Goal: Transaction & Acquisition: Purchase product/service

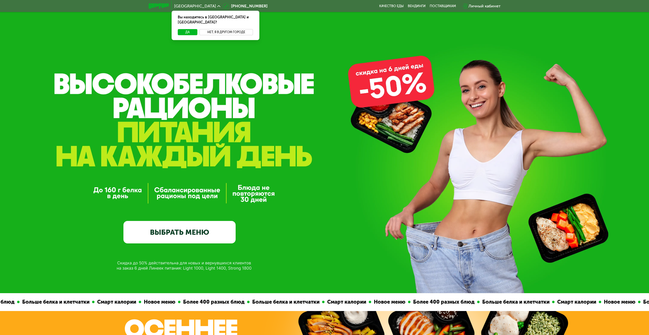
click at [221, 29] on button "Нет, я в другом городе" at bounding box center [226, 32] width 54 height 6
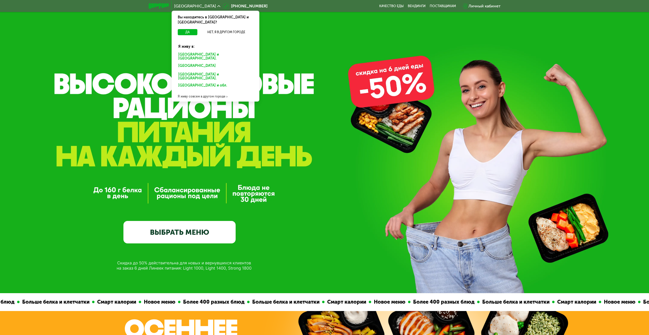
click at [188, 51] on div "Москве и обл." at bounding box center [216, 56] width 82 height 11
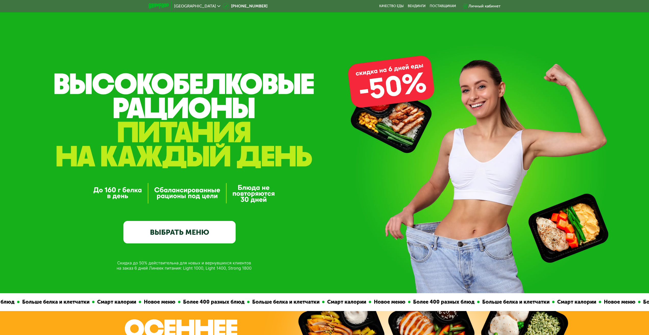
click at [182, 232] on link "ВЫБРАТЬ МЕНЮ" at bounding box center [179, 232] width 112 height 22
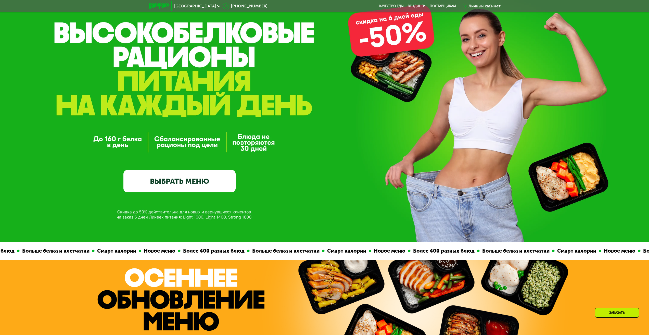
scroll to position [102, 0]
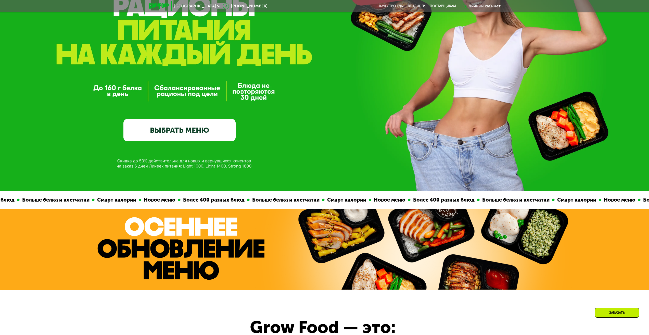
click at [196, 128] on link "ВЫБРАТЬ МЕНЮ" at bounding box center [179, 130] width 112 height 22
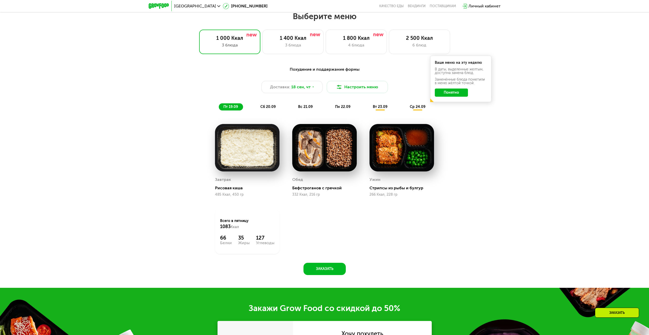
scroll to position [556, 0]
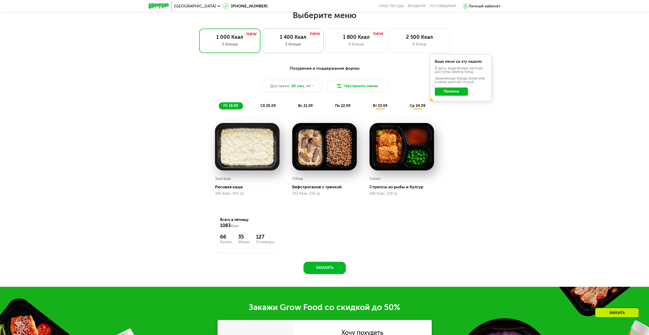
click at [286, 44] on div "3 блюда" at bounding box center [293, 44] width 50 height 6
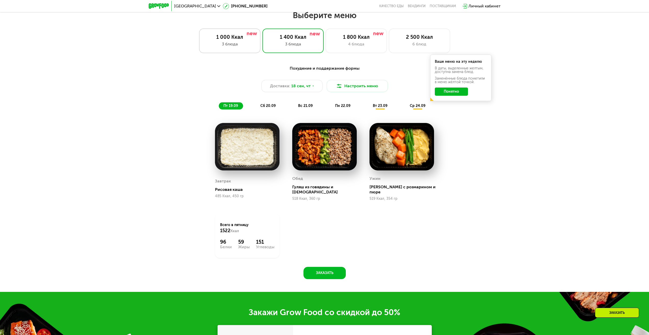
click at [217, 45] on div "3 блюда" at bounding box center [229, 44] width 50 height 6
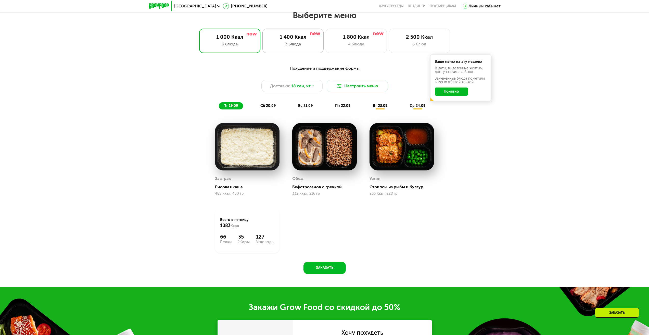
click at [291, 43] on div "3 блюда" at bounding box center [293, 44] width 50 height 6
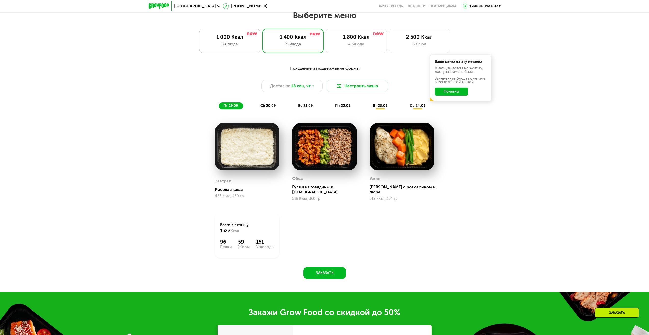
click at [247, 50] on div "1 000 Ккал 3 блюда" at bounding box center [229, 41] width 61 height 24
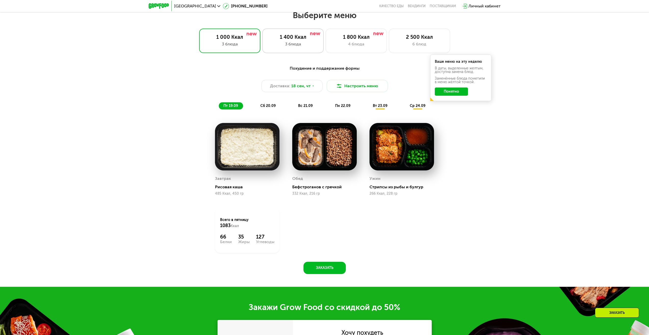
click at [316, 43] on div "3 блюда" at bounding box center [293, 44] width 50 height 6
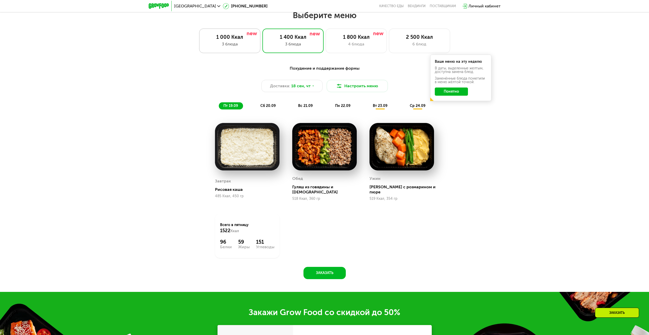
click at [225, 40] on div "1 000 Ккал" at bounding box center [229, 37] width 50 height 6
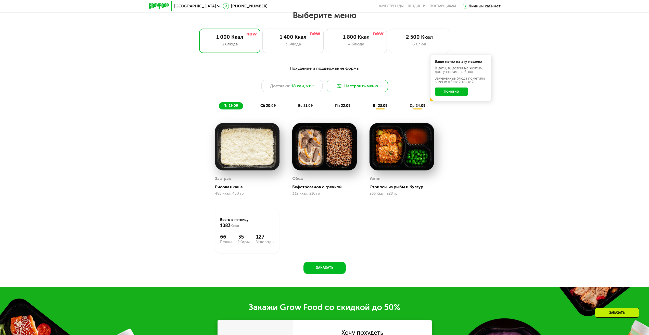
click at [361, 90] on button "Настроить меню" at bounding box center [356, 86] width 61 height 12
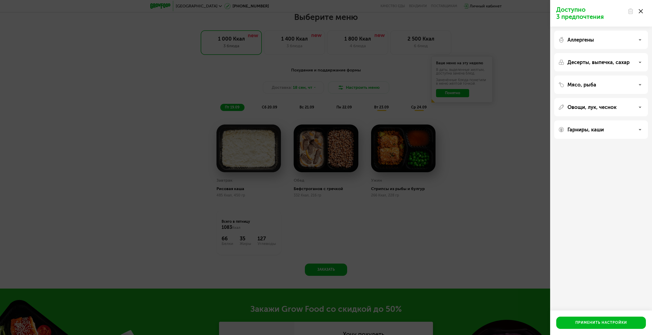
click at [642, 10] on icon at bounding box center [641, 11] width 4 height 4
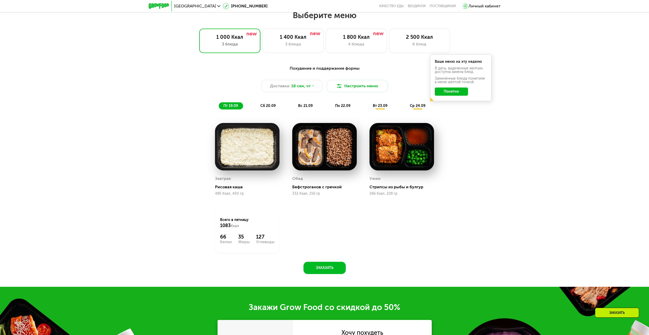
click at [318, 145] on img at bounding box center [324, 146] width 64 height 47
click at [267, 108] on span "сб 20.09" at bounding box center [267, 105] width 15 height 4
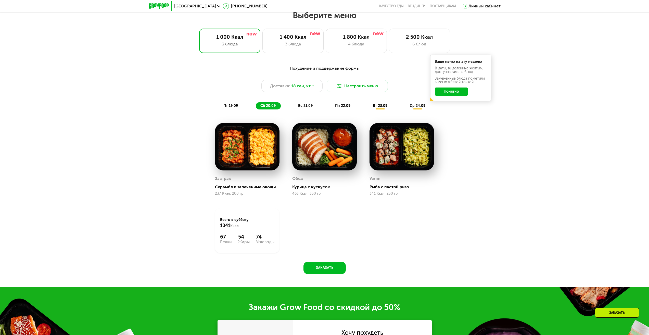
click at [226, 112] on div "Похудение и поддержание формы Доставка: 18 сен, чт Настроить меню пт 19.09 сб 2…" at bounding box center [324, 87] width 308 height 50
click at [230, 108] on span "пт 19.09" at bounding box center [230, 105] width 15 height 4
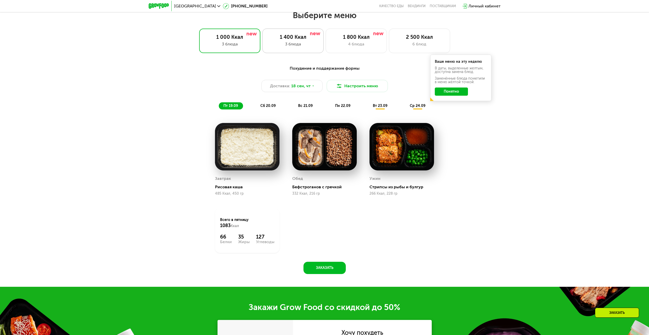
click at [298, 39] on div "1 400 Ккал" at bounding box center [293, 37] width 50 height 6
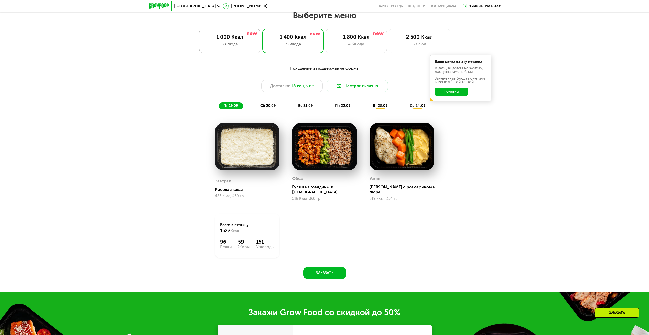
click at [233, 40] on div "1 000 Ккал" at bounding box center [229, 37] width 50 height 6
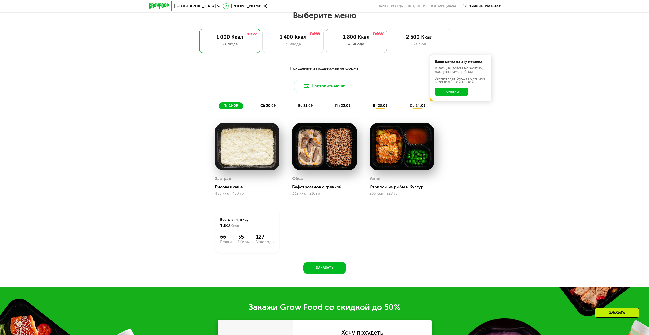
click at [344, 47] on div "4 блюда" at bounding box center [356, 44] width 50 height 6
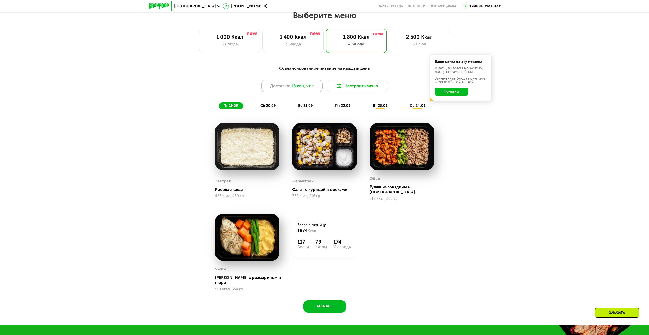
click at [300, 84] on div "Доставка: 18 сен, чт" at bounding box center [291, 86] width 61 height 12
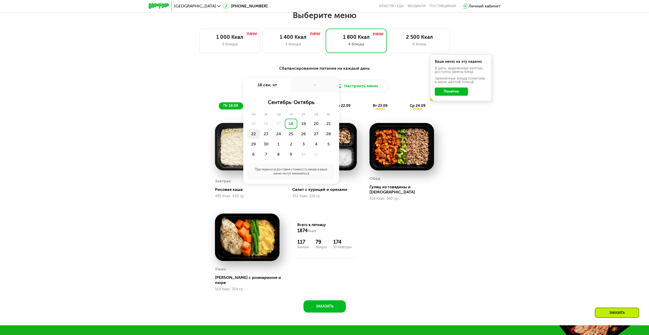
click at [252, 129] on div "15" at bounding box center [253, 123] width 12 height 10
click at [251, 133] on div "22" at bounding box center [253, 134] width 12 height 10
click at [299, 175] on button "Сохранить" at bounding box center [291, 170] width 84 height 10
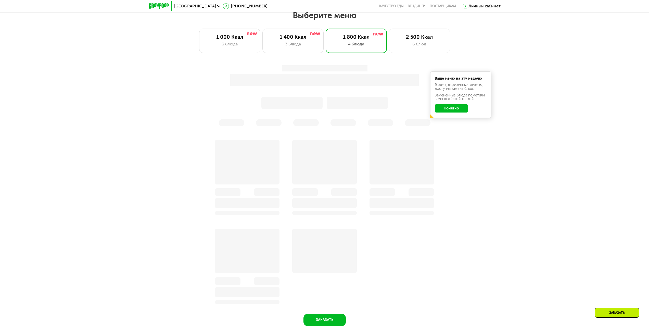
click at [458, 111] on button "Понятно" at bounding box center [450, 108] width 33 height 8
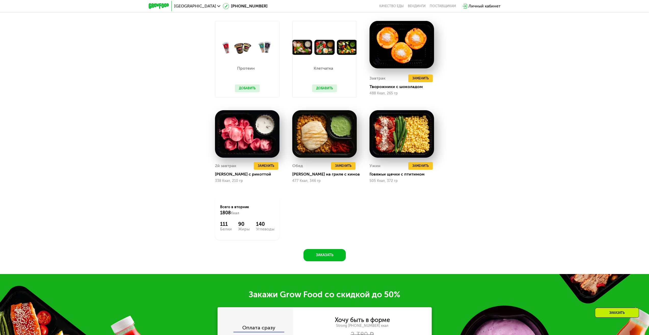
scroll to position [531, 0]
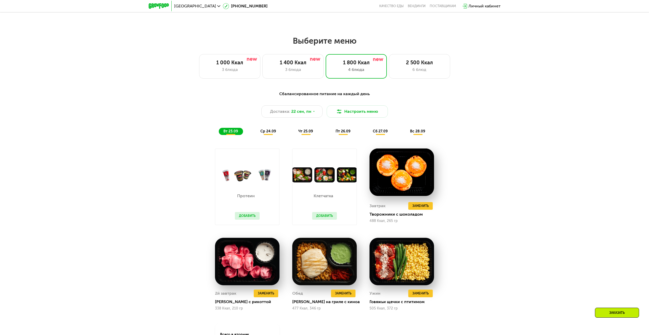
click at [271, 133] on span "ср 24.09" at bounding box center [268, 131] width 16 height 4
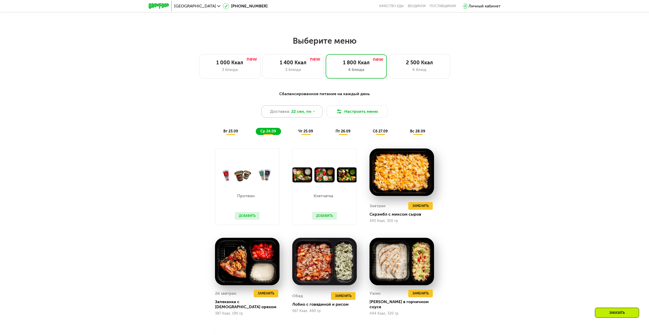
click at [304, 116] on div "Доставка: 22 сен, пн" at bounding box center [291, 111] width 61 height 12
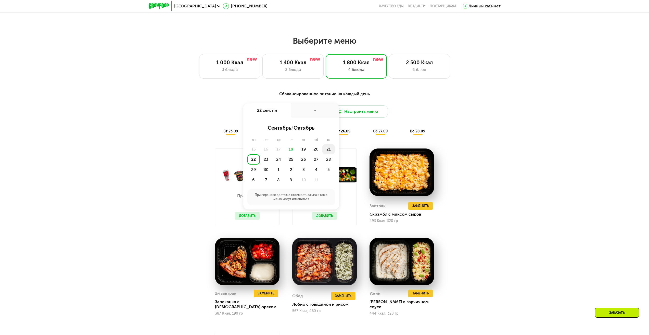
click at [328, 149] on div "21" at bounding box center [328, 149] width 12 height 10
click at [306, 199] on button "Сохранить" at bounding box center [291, 196] width 84 height 10
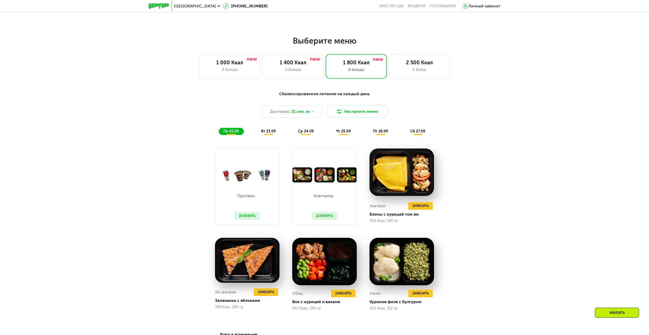
scroll to position [582, 0]
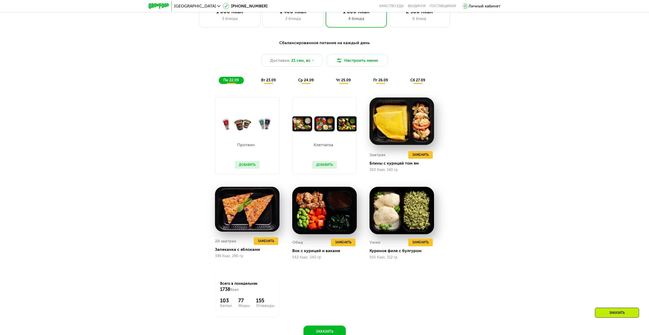
click at [268, 82] on span "вт 23.09" at bounding box center [268, 80] width 15 height 4
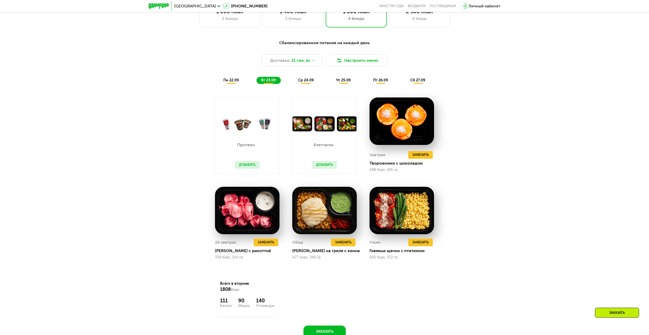
click at [300, 81] on span "ср 24.09" at bounding box center [306, 80] width 16 height 4
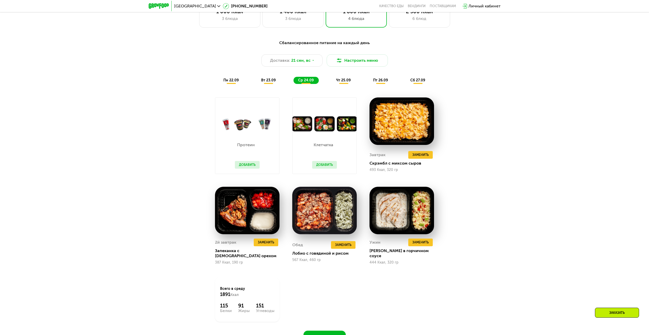
click at [341, 82] on span "чт 25.09" at bounding box center [343, 80] width 15 height 4
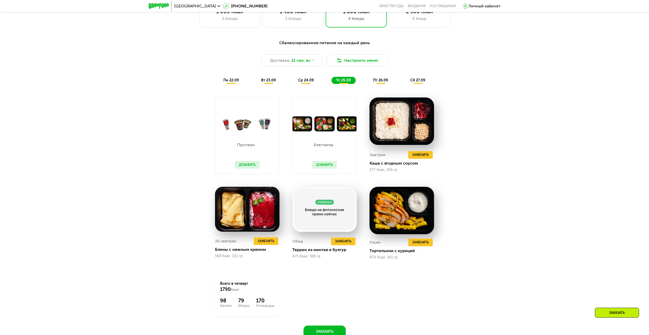
click at [375, 82] on span "пт 26.09" at bounding box center [380, 80] width 15 height 4
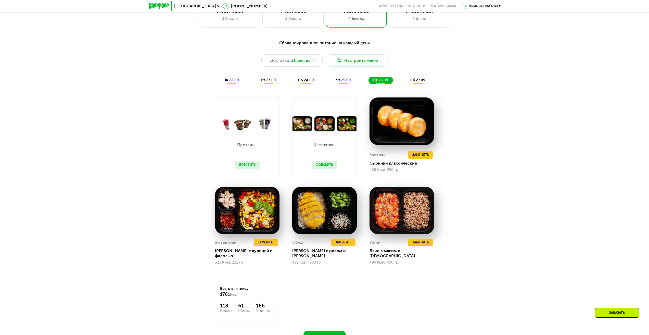
click at [414, 82] on span "сб 27.09" at bounding box center [417, 80] width 15 height 4
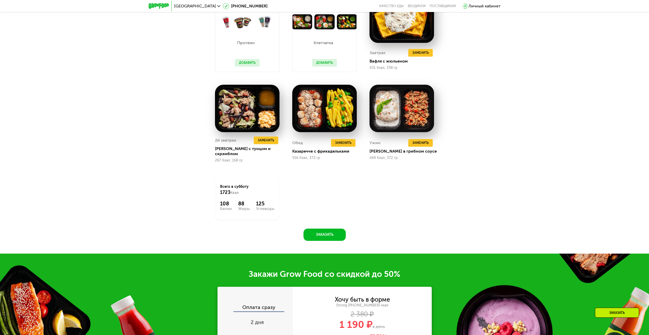
scroll to position [836, 0]
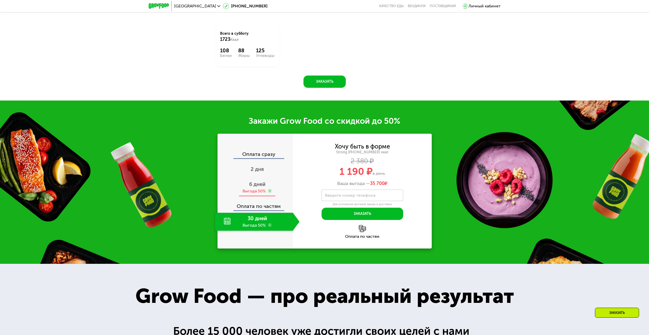
click at [250, 181] on span "6 дней" at bounding box center [257, 184] width 16 height 6
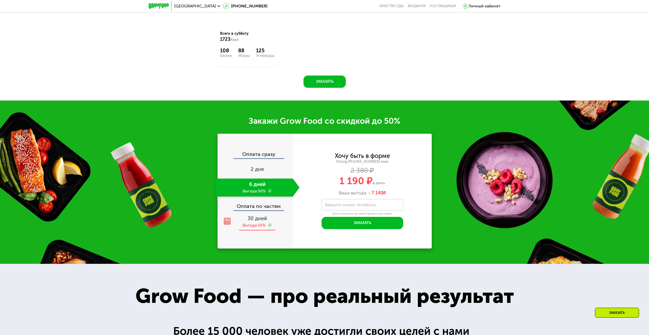
click at [265, 218] on span "30 дней" at bounding box center [256, 218] width 19 height 6
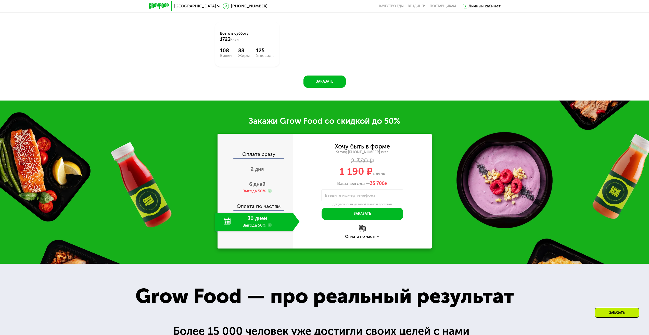
scroll to position [913, 0]
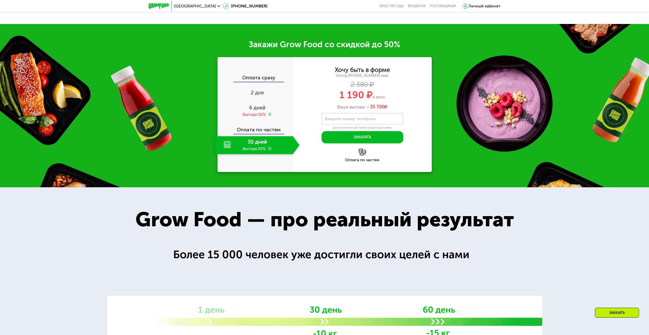
click at [360, 149] on img at bounding box center [362, 151] width 7 height 7
click at [256, 104] on span "6 дней" at bounding box center [257, 107] width 16 height 6
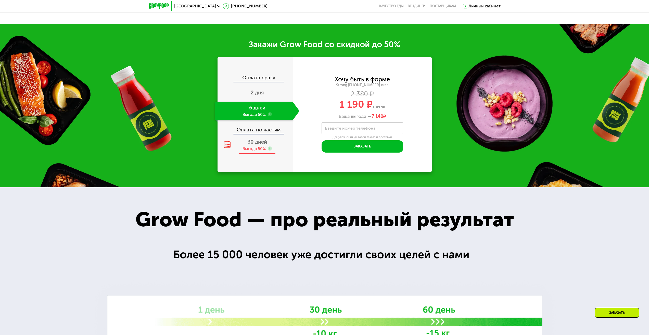
click at [258, 141] on span "30 дней" at bounding box center [256, 142] width 19 height 6
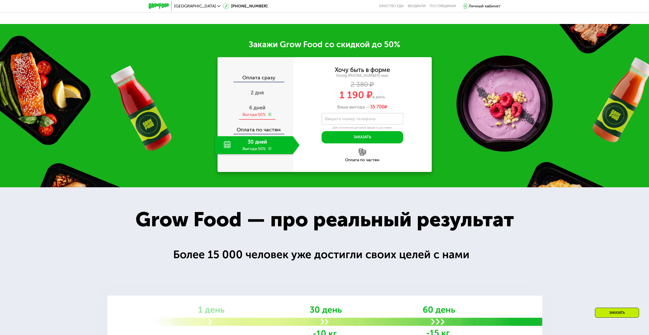
click at [261, 114] on div "Выгода 50%" at bounding box center [253, 115] width 23 height 6
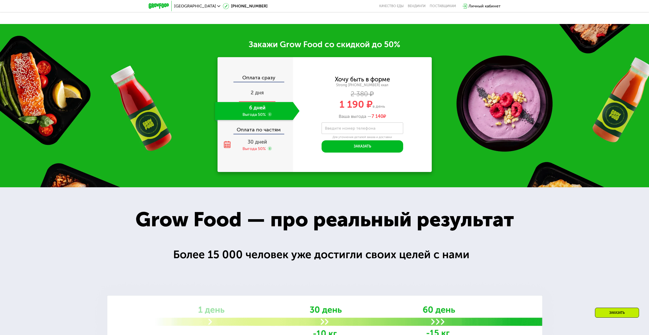
click at [264, 93] on div "2 дня" at bounding box center [257, 93] width 85 height 18
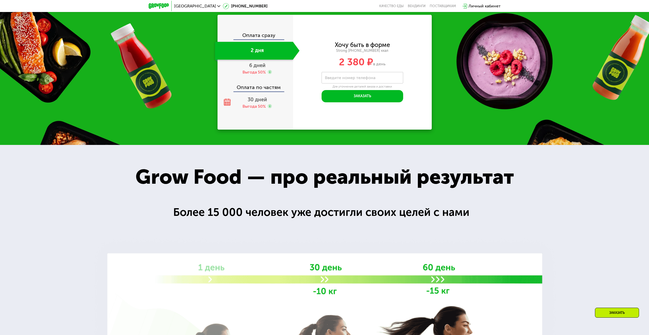
scroll to position [875, 0]
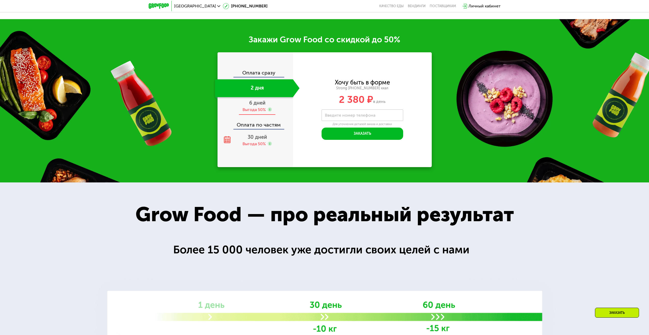
click at [261, 111] on div "Выгода 50%" at bounding box center [253, 110] width 23 height 6
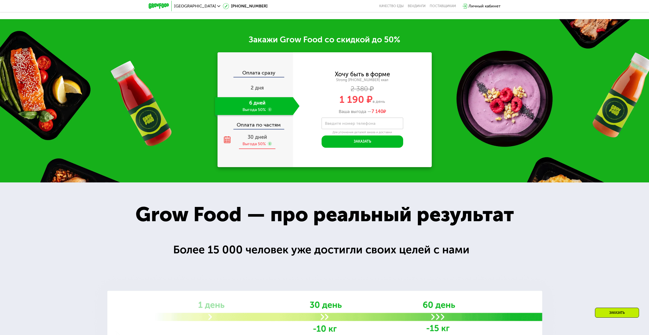
scroll to position [913, 0]
click at [258, 139] on span "30 дней" at bounding box center [256, 137] width 19 height 6
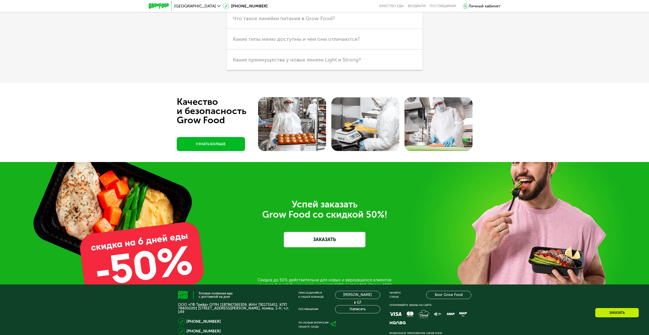
scroll to position [1956, 0]
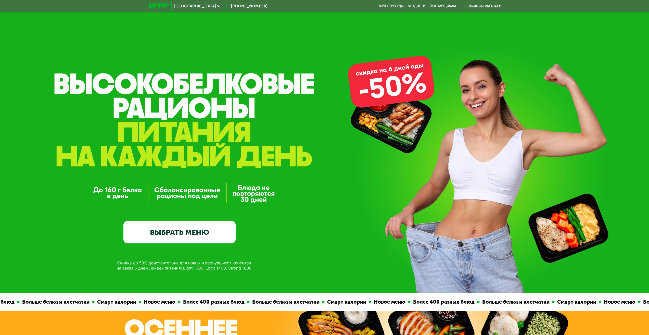
click at [196, 238] on link "ВЫБРАТЬ МЕНЮ" at bounding box center [179, 232] width 112 height 22
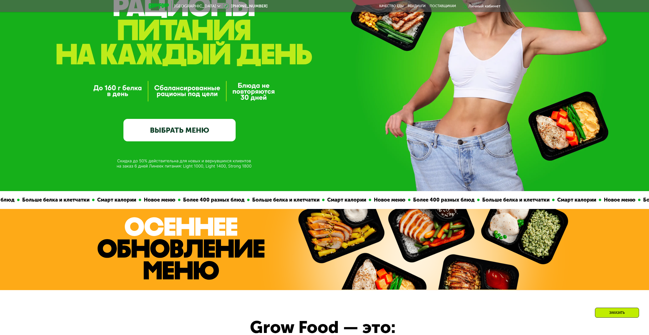
click at [191, 130] on link "ВЫБРАТЬ МЕНЮ" at bounding box center [179, 130] width 112 height 22
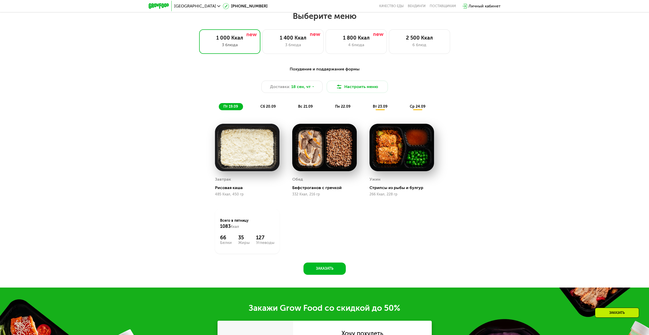
scroll to position [556, 0]
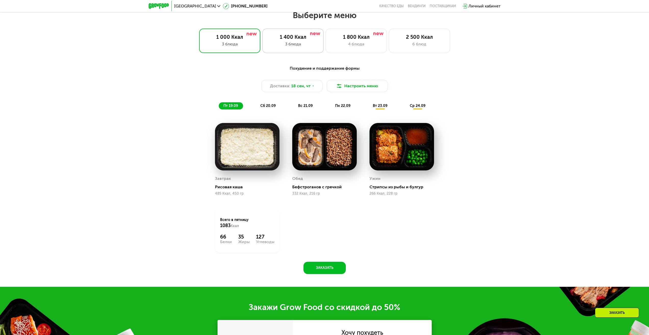
click at [299, 43] on div "3 блюда" at bounding box center [293, 44] width 50 height 6
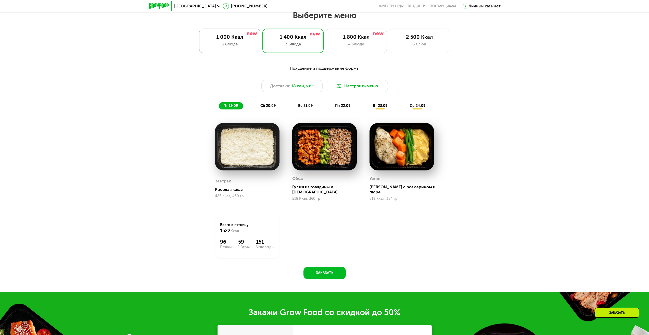
click at [225, 38] on div "1 000 Ккал" at bounding box center [229, 37] width 50 height 6
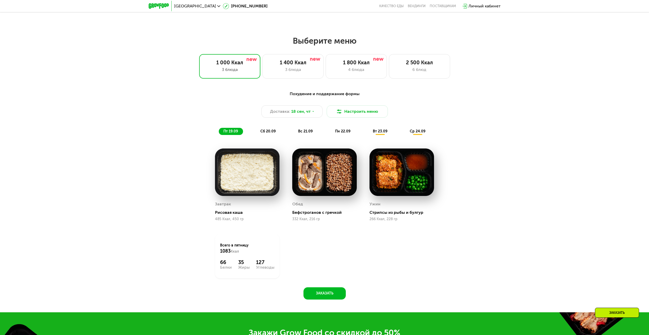
scroll to position [607, 0]
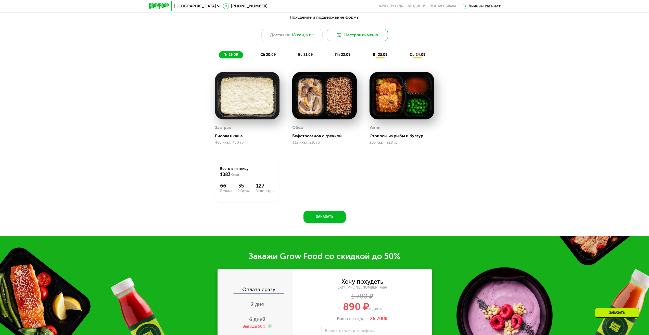
click at [342, 38] on button "Настроить меню" at bounding box center [356, 35] width 61 height 12
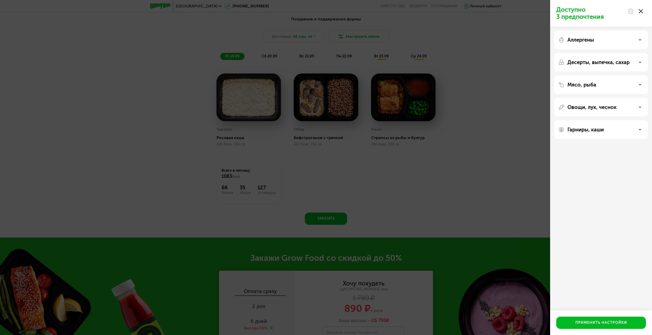
click at [585, 39] on p "Аллергены" at bounding box center [581, 40] width 27 height 6
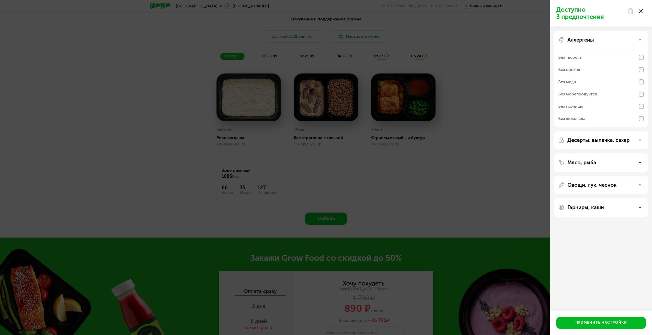
click at [585, 39] on p "Аллергены" at bounding box center [581, 40] width 27 height 6
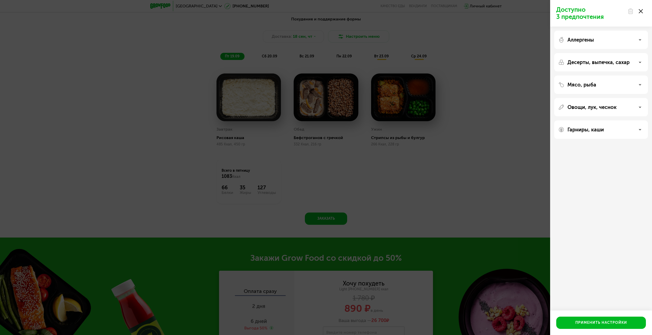
click at [600, 64] on p "Десерты, выпечка, сахар" at bounding box center [599, 62] width 62 height 6
click at [603, 62] on p "Десерты, выпечка, сахар" at bounding box center [599, 62] width 62 height 6
click at [594, 85] on p "Мясо, рыба" at bounding box center [582, 85] width 29 height 6
click at [593, 107] on p "Овощи, лук, чеснок" at bounding box center [592, 107] width 49 height 6
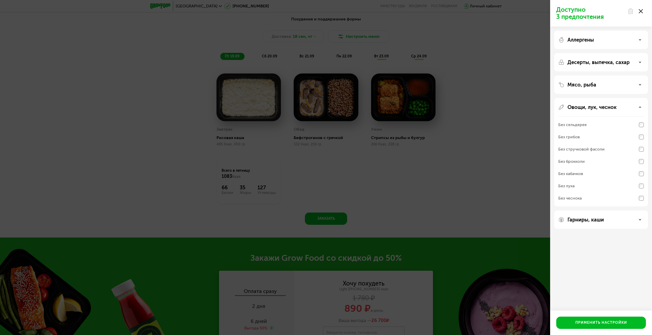
click at [593, 107] on p "Овощи, лук, чеснок" at bounding box center [592, 107] width 49 height 6
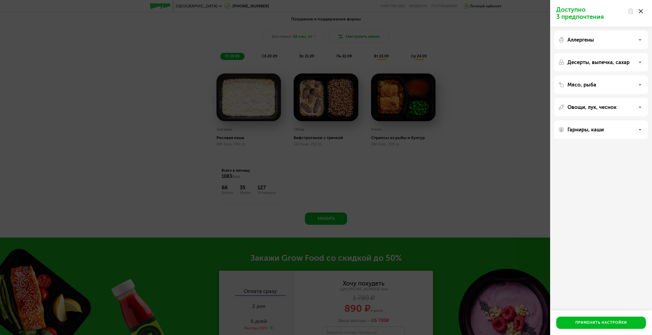
click at [466, 174] on div "Доступно 3 предпочтения Аллергены Десерты, выпечка, сахар Мясо, рыба Овощи, лук…" at bounding box center [326, 167] width 652 height 335
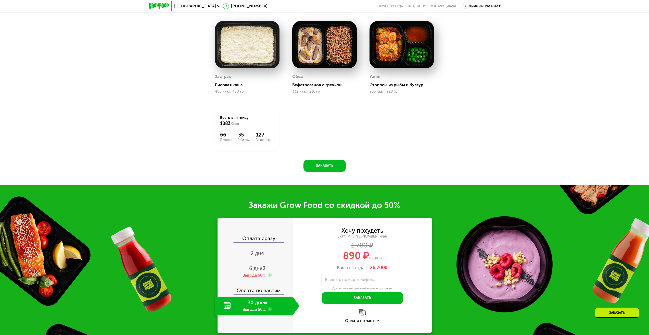
scroll to position [683, 0]
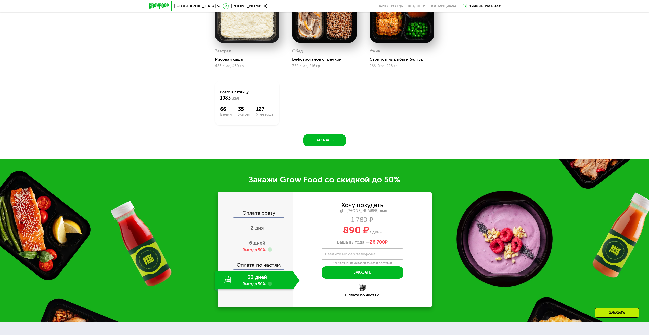
click at [242, 32] on img at bounding box center [247, 18] width 64 height 47
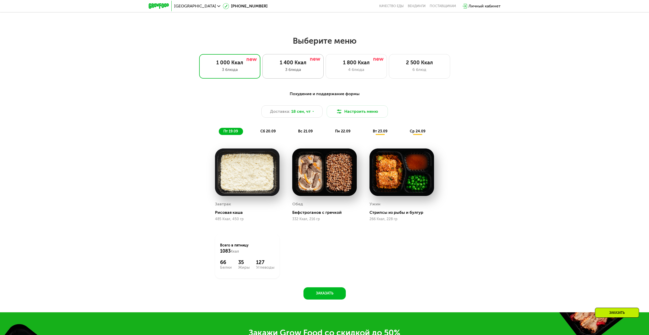
click at [274, 65] on div "1 400 Ккал" at bounding box center [293, 62] width 50 height 6
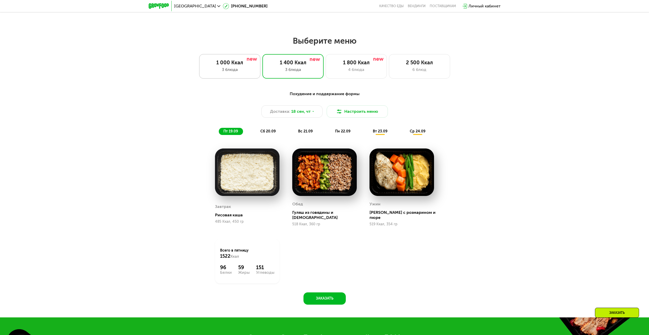
click at [245, 59] on div "1 000 Ккал 3 блюда" at bounding box center [229, 66] width 61 height 24
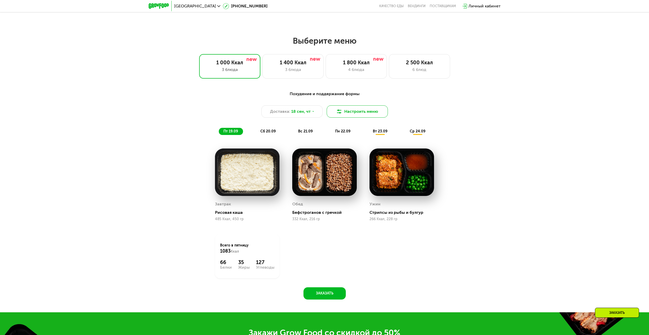
click at [366, 112] on button "Настроить меню" at bounding box center [356, 111] width 61 height 12
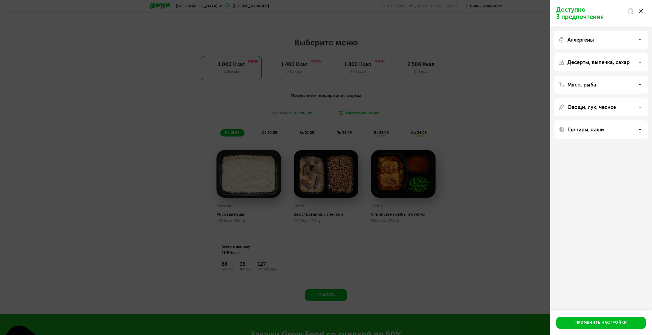
click at [568, 4] on div "Доступно 3 предпочтения" at bounding box center [601, 13] width 102 height 27
click at [527, 125] on div "Доступно 3 предпочтения Аллергены Десерты, выпечка, сахар Мясо, рыба Овощи, лук…" at bounding box center [326, 167] width 652 height 335
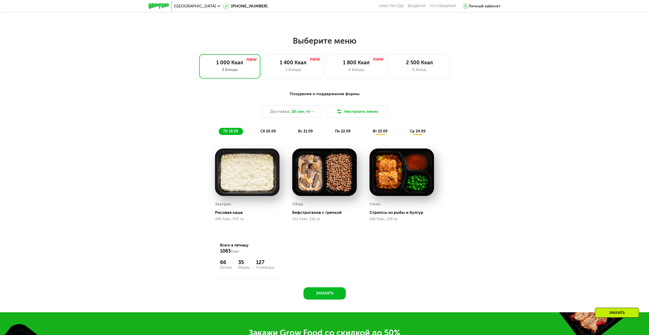
scroll to position [582, 0]
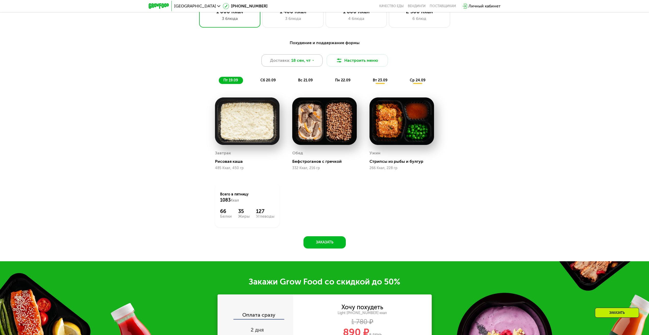
click at [296, 63] on span "18 сен, чт" at bounding box center [300, 60] width 19 height 6
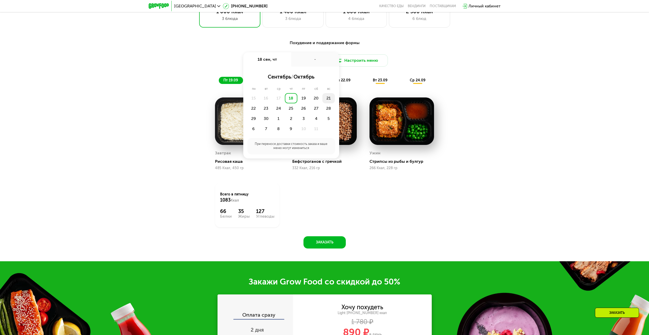
click at [327, 98] on div "21" at bounding box center [328, 98] width 12 height 10
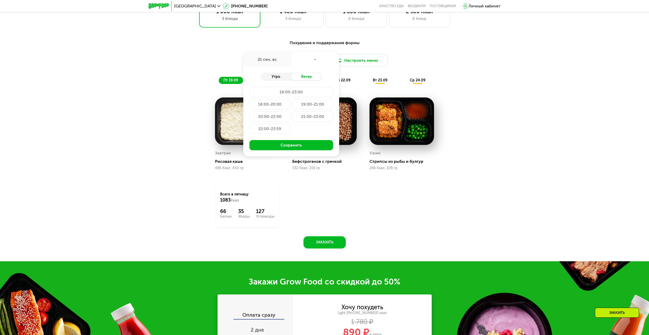
click at [276, 77] on div "Утро" at bounding box center [275, 76] width 31 height 7
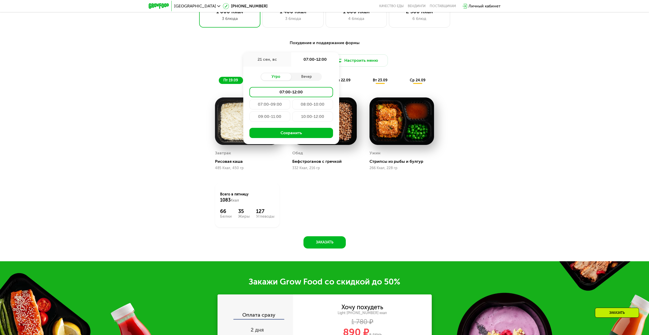
click at [484, 89] on div "Похудение и поддержание формы Доставка: [DATE] сен, вс 07:00-12:00 Утро Вечер 0…" at bounding box center [324, 147] width 649 height 228
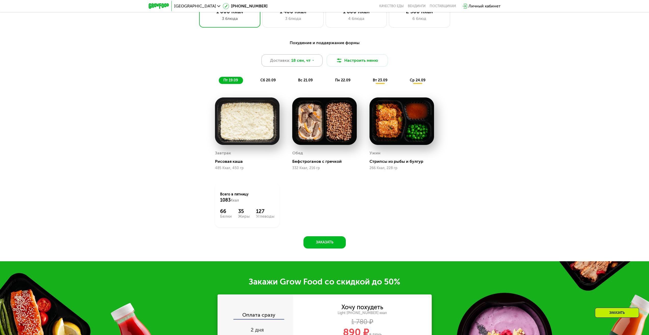
click at [306, 63] on span "18 сен, чт" at bounding box center [300, 60] width 19 height 6
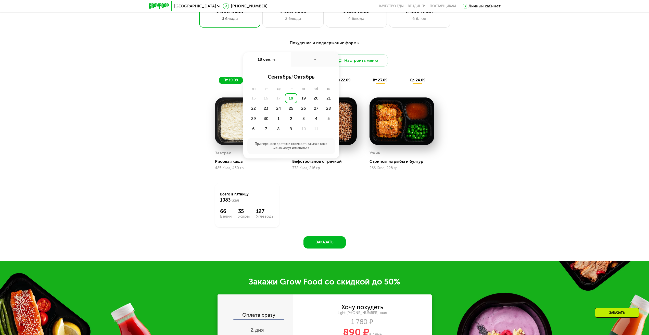
click at [195, 73] on div "Похудение и поддержание формы Доставка: [DATE] сен, чт - сентябрь / октябрь пн …" at bounding box center [325, 62] width 302 height 44
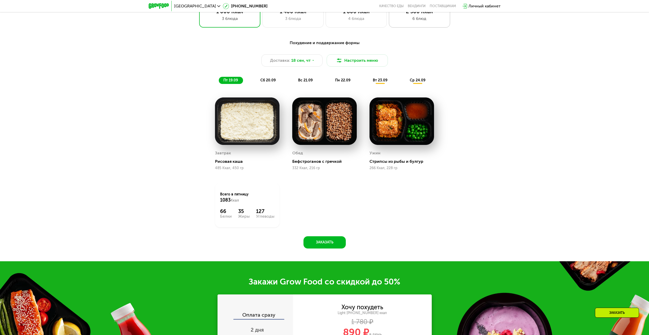
click at [429, 19] on div "6 блюд" at bounding box center [419, 19] width 50 height 6
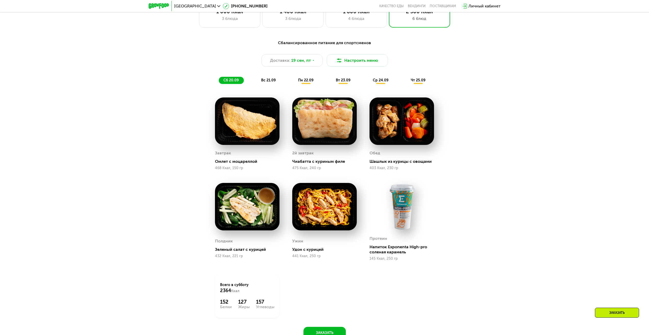
scroll to position [556, 0]
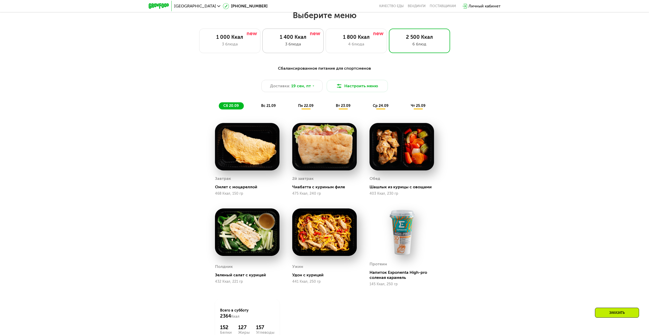
click at [293, 47] on div "3 блюда" at bounding box center [293, 44] width 50 height 6
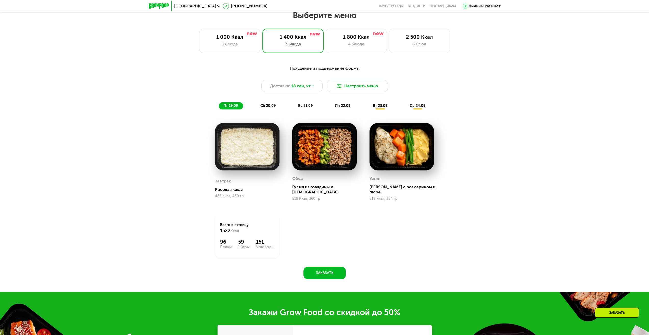
click at [212, 28] on div "Выберите меню 1 000 Ккал 3 блюда 1 400 Ккал 3 блюда 1 800 Ккал 4 блюда 2 500 Кк…" at bounding box center [324, 31] width 649 height 43
click at [213, 32] on div "1 000 Ккал 3 блюда" at bounding box center [229, 41] width 61 height 24
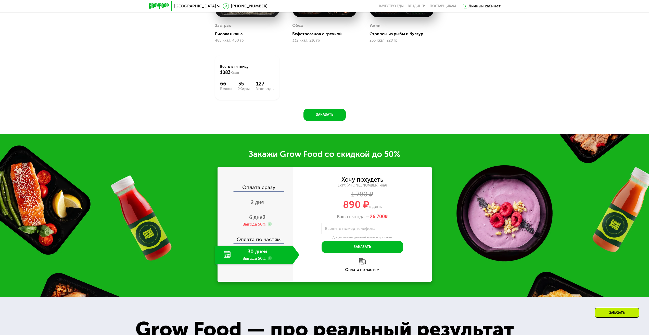
scroll to position [505, 0]
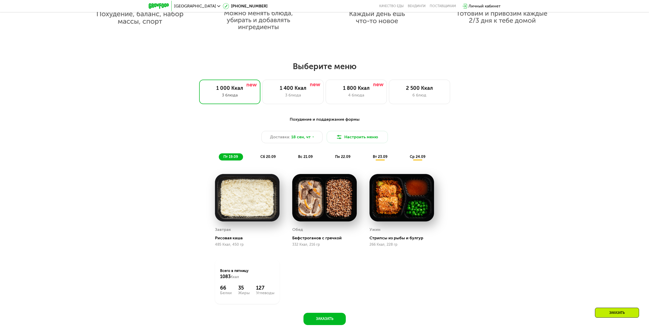
click at [375, 160] on div "вт 23.09" at bounding box center [380, 156] width 24 height 7
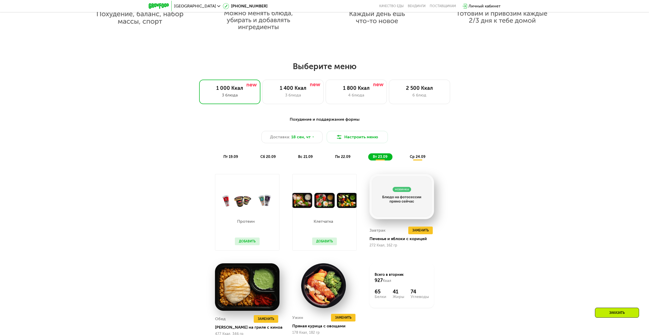
click at [424, 159] on span "ср 24.09" at bounding box center [418, 156] width 16 height 4
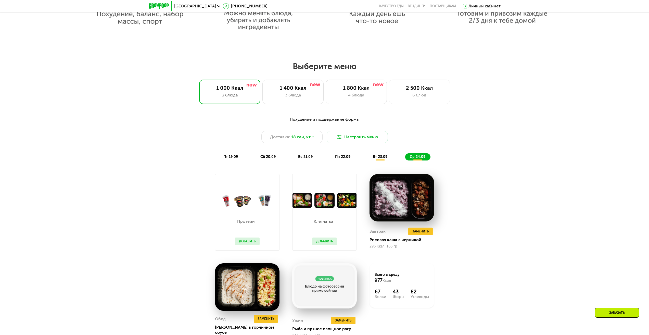
scroll to position [582, 0]
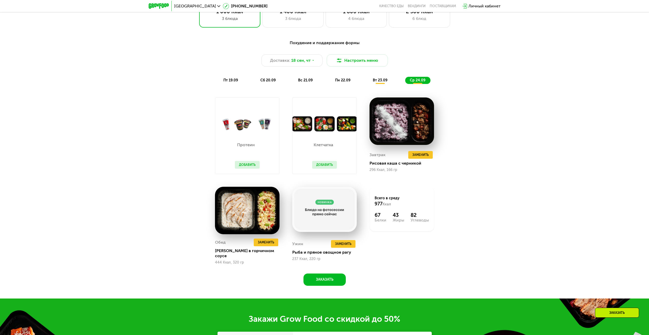
click at [240, 84] on div "пт 19.09" at bounding box center [231, 80] width 24 height 7
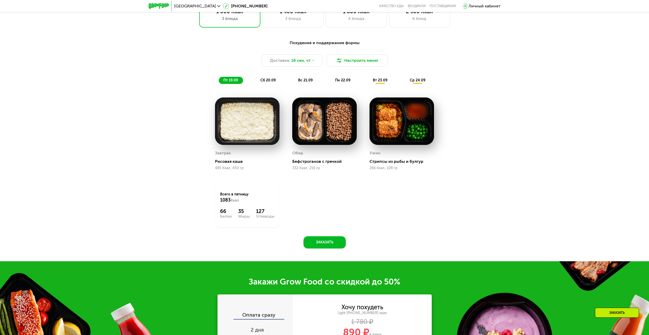
click at [419, 84] on div "ср 24.09" at bounding box center [417, 80] width 25 height 7
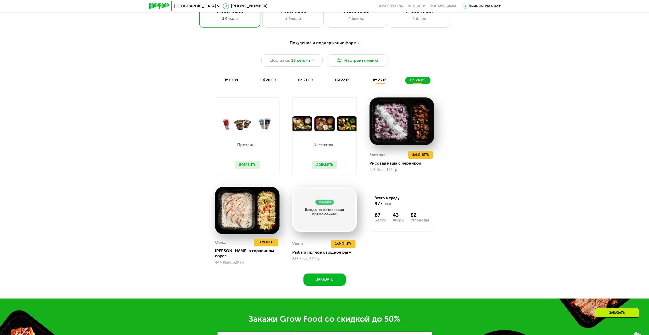
click at [380, 84] on div "вт 23.09" at bounding box center [380, 80] width 24 height 7
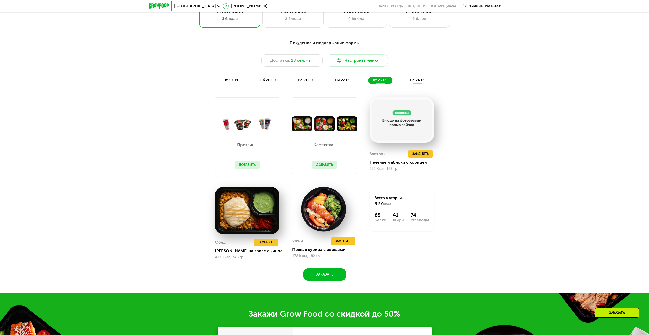
scroll to position [632, 0]
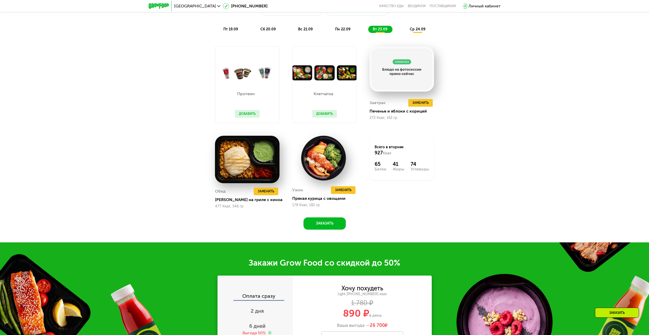
click at [234, 31] on span "пт 19.09" at bounding box center [230, 29] width 15 height 4
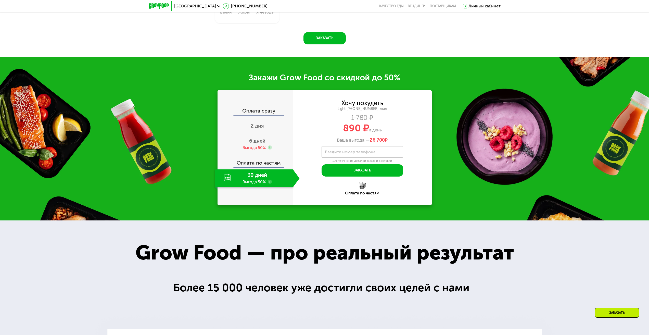
scroll to position [811, 0]
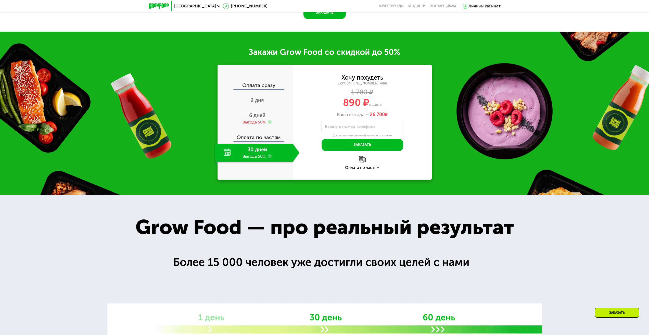
click at [268, 152] on div "30 дней Выгода 50%" at bounding box center [254, 153] width 78 height 18
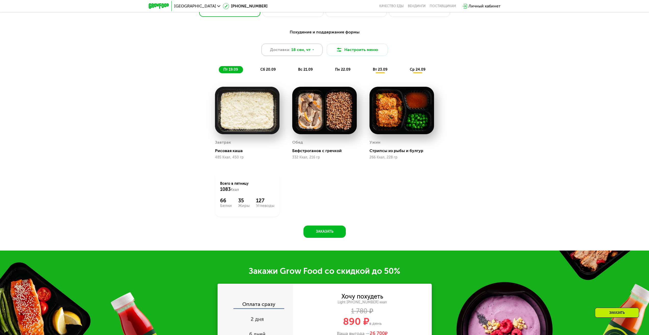
scroll to position [490, 0]
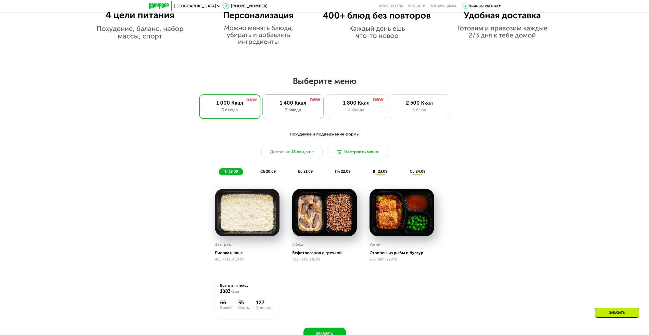
click at [319, 107] on div "1 400 Ккал 3 блюда" at bounding box center [292, 106] width 61 height 24
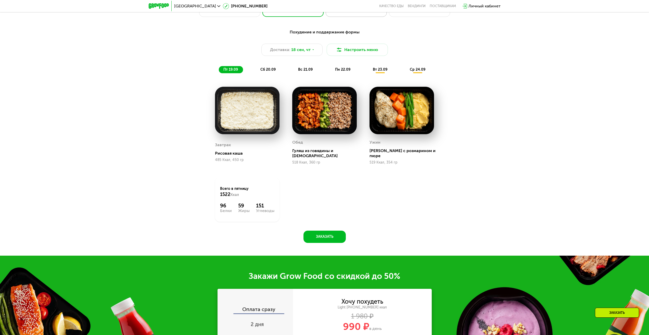
scroll to position [541, 0]
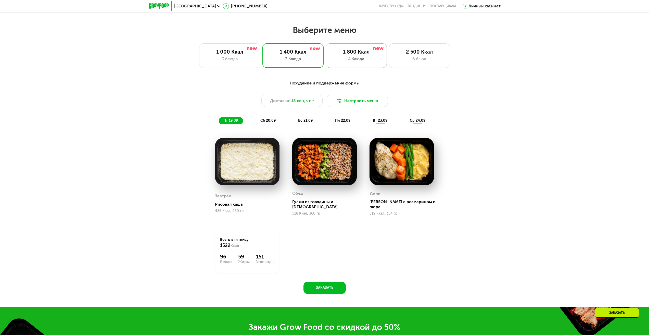
click at [363, 57] on div "4 блюда" at bounding box center [356, 59] width 50 height 6
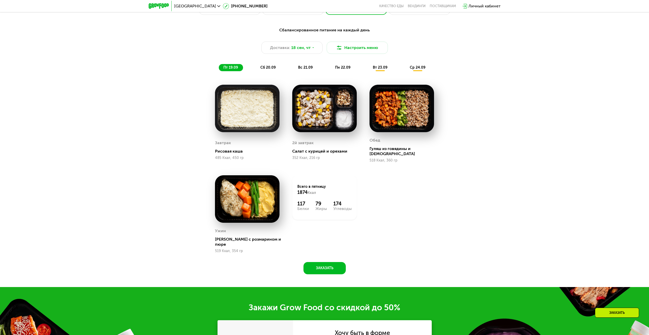
scroll to position [569, 0]
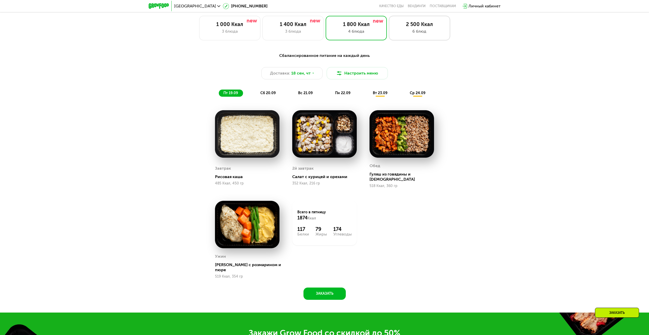
click at [433, 33] on div "6 блюд" at bounding box center [419, 31] width 50 height 6
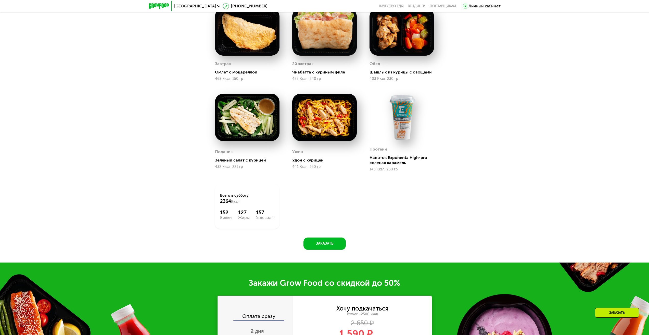
scroll to position [594, 0]
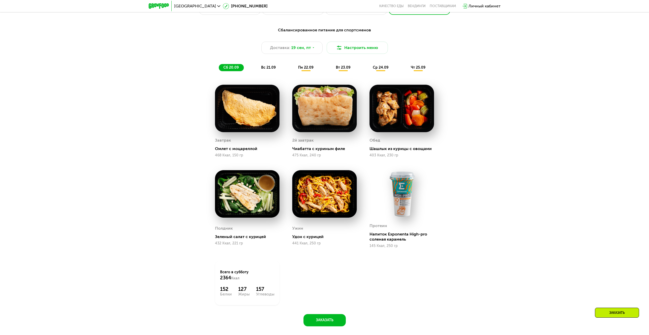
click at [269, 71] on div "вс 21.09" at bounding box center [268, 67] width 24 height 7
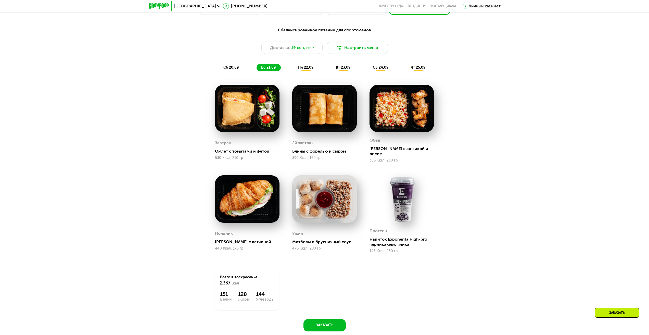
click at [303, 70] on span "пн 22.09" at bounding box center [305, 67] width 15 height 4
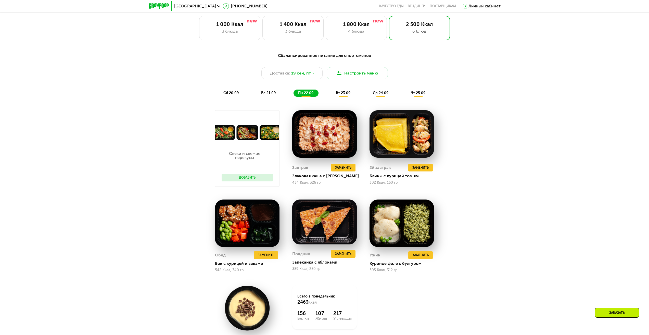
scroll to position [543, 0]
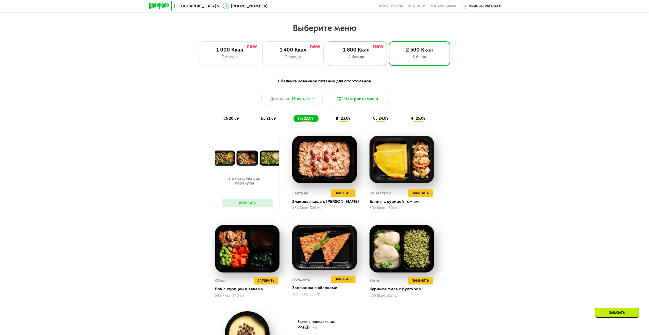
click at [370, 51] on div "1 800 Ккал" at bounding box center [356, 50] width 50 height 6
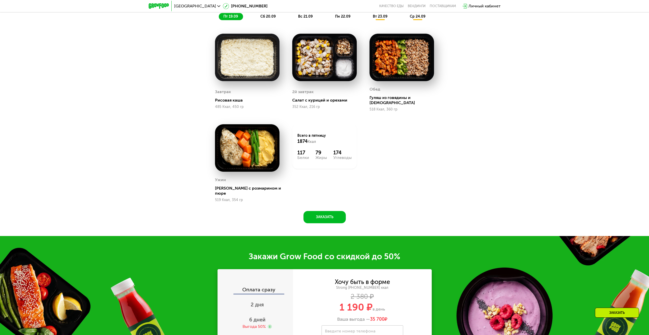
scroll to position [569, 0]
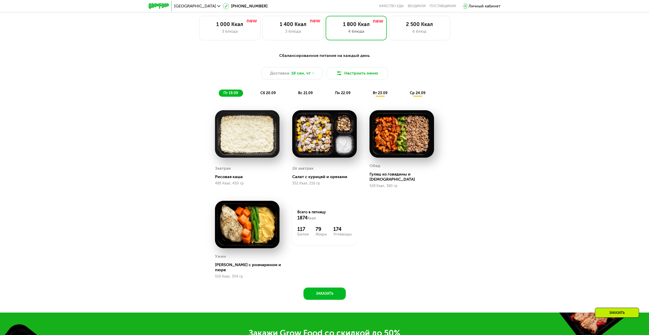
click at [381, 95] on span "вт 23.09" at bounding box center [380, 93] width 15 height 4
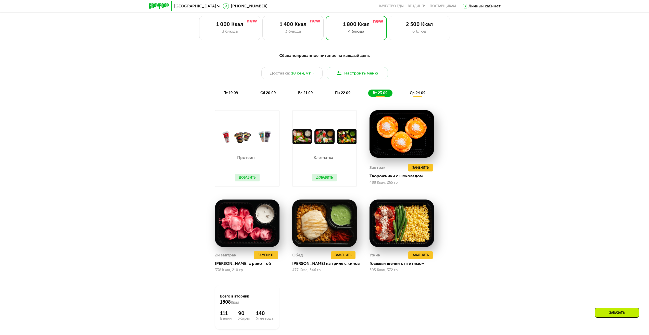
click at [339, 92] on div "пн 22.09" at bounding box center [342, 92] width 25 height 7
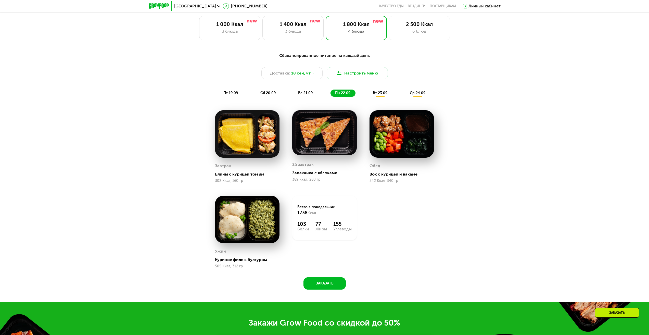
click at [300, 95] on span "вс 21.09" at bounding box center [305, 93] width 15 height 4
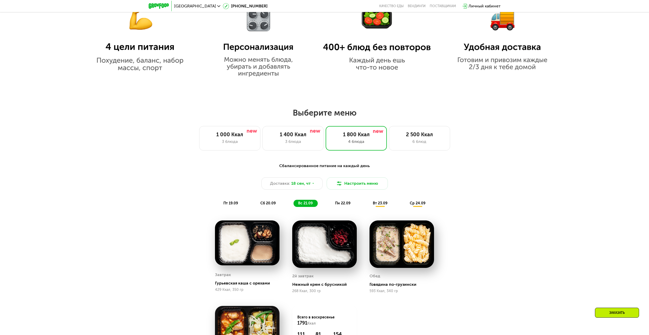
scroll to position [510, 0]
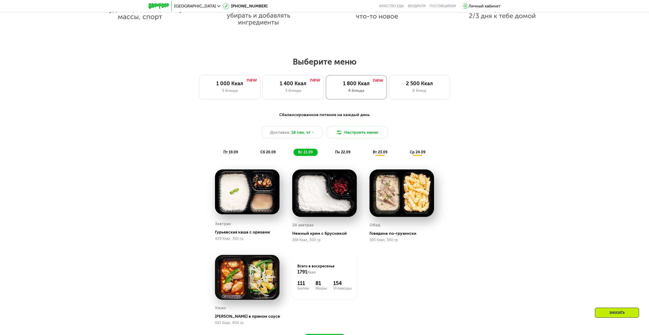
click at [361, 89] on div "4 блюда" at bounding box center [356, 90] width 50 height 6
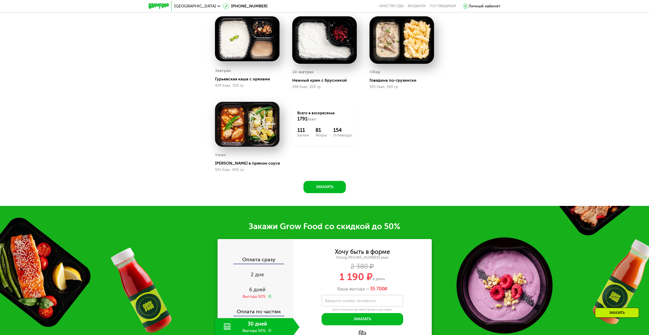
scroll to position [535, 0]
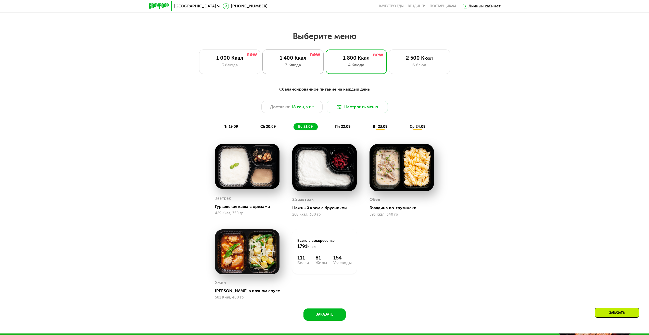
click at [314, 68] on div "3 блюда" at bounding box center [293, 65] width 50 height 6
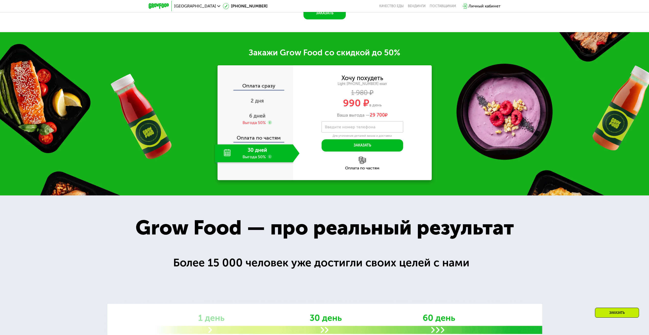
scroll to position [637, 0]
